Goal: Find specific page/section: Find specific page/section

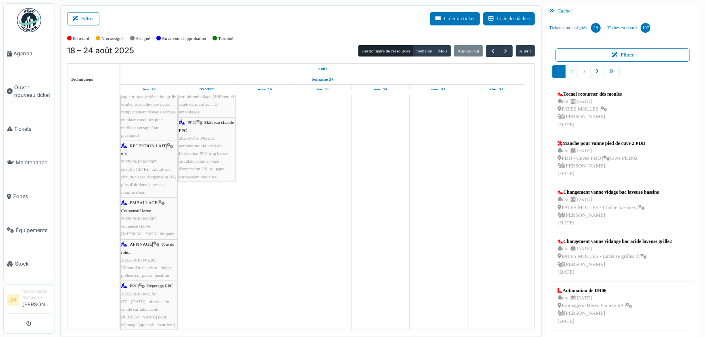
scroll to position [481, 0]
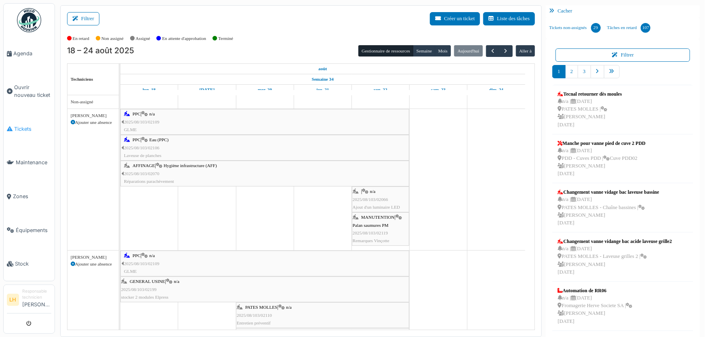
click at [31, 122] on link "Tickets" at bounding box center [29, 129] width 51 height 34
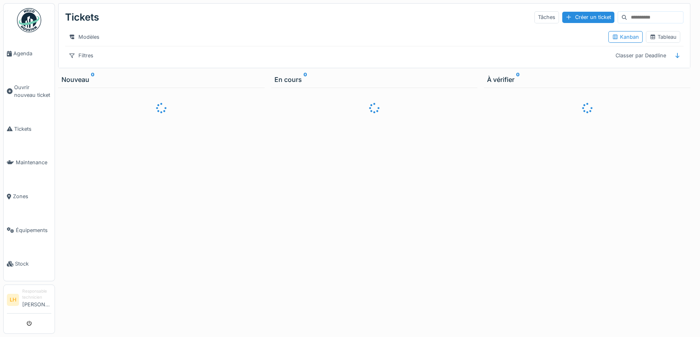
click at [652, 46] on div "Kanban Tableau" at bounding box center [644, 37] width 78 height 18
click at [650, 41] on div "Tableau" at bounding box center [662, 37] width 27 height 8
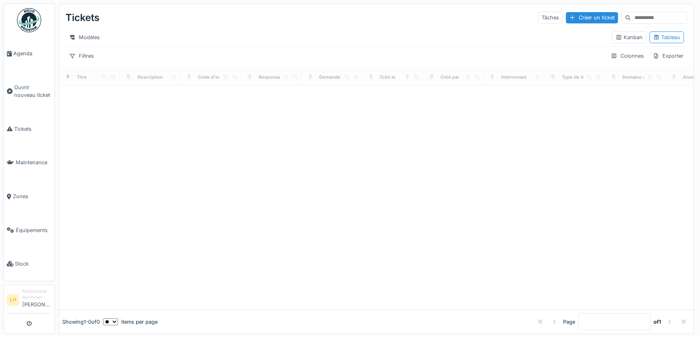
click at [631, 22] on input at bounding box center [659, 17] width 56 height 11
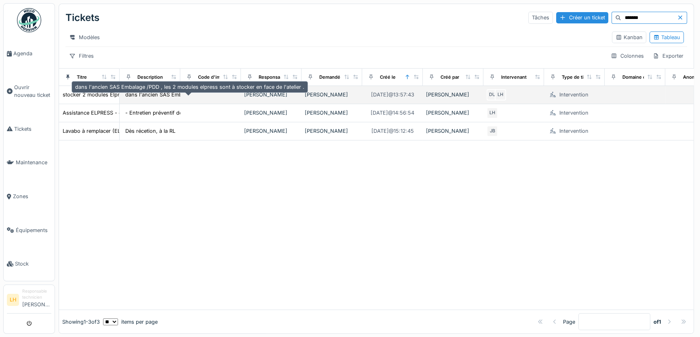
type input "*******"
click at [137, 99] on div "dans l'ancien SAS Embalage /PDD , les 2 modules..." at bounding box center [189, 95] width 128 height 8
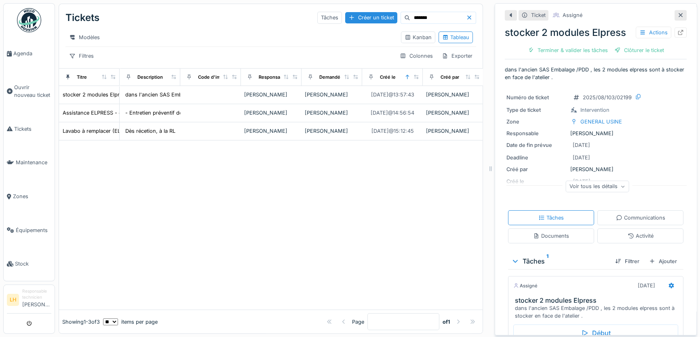
click at [599, 186] on div "Voir tous les détails" at bounding box center [597, 187] width 63 height 12
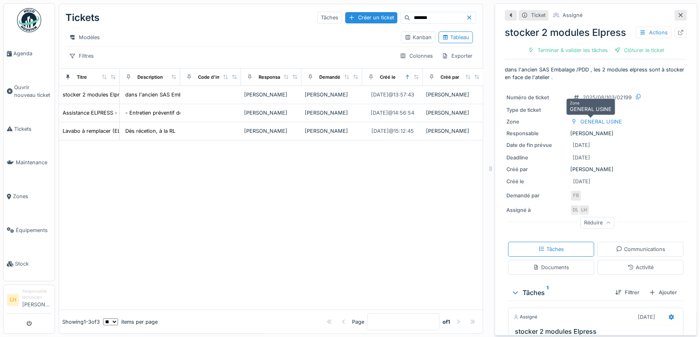
scroll to position [91, 0]
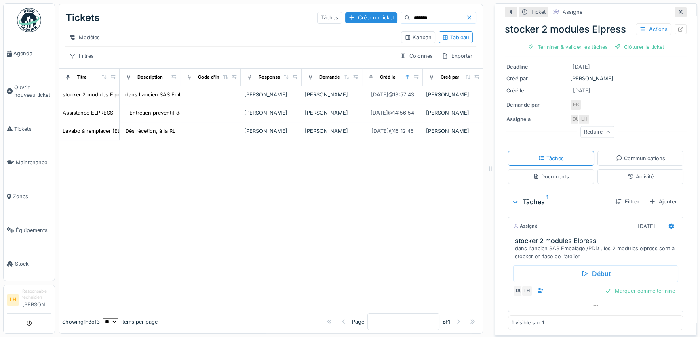
click at [333, 226] on div at bounding box center [271, 226] width 424 height 170
click at [536, 238] on h3 "stocker 2 modules Elpress" at bounding box center [597, 241] width 165 height 8
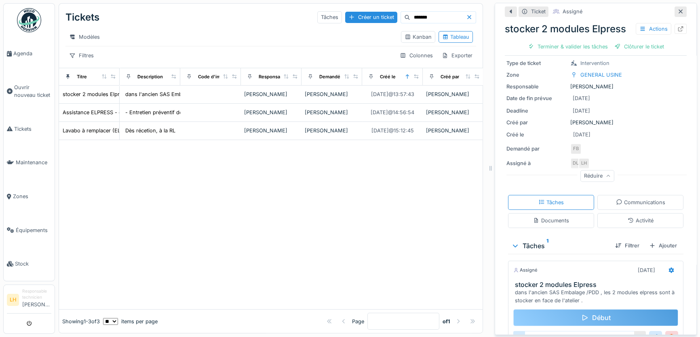
scroll to position [0, 0]
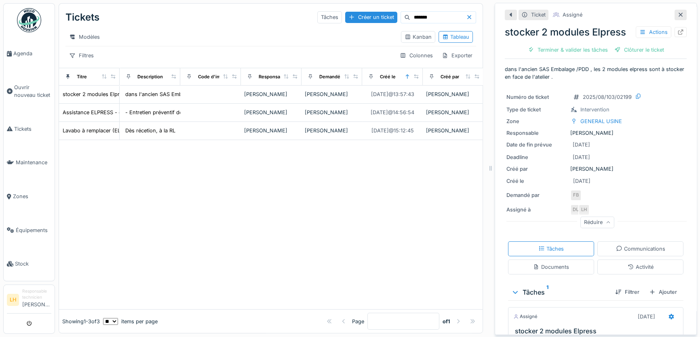
click at [594, 217] on div "Réduire" at bounding box center [597, 223] width 34 height 12
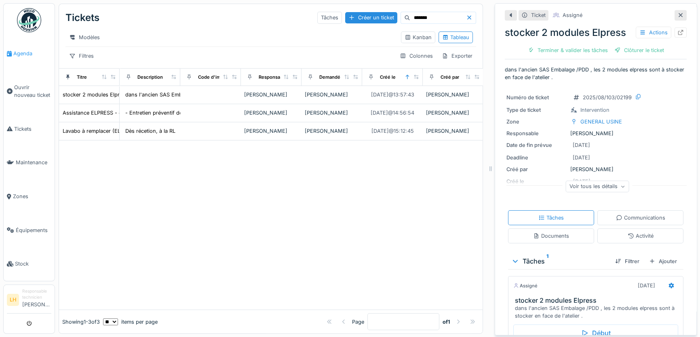
click at [19, 58] on link "Agenda" at bounding box center [29, 54] width 51 height 34
